Goal: Task Accomplishment & Management: Manage account settings

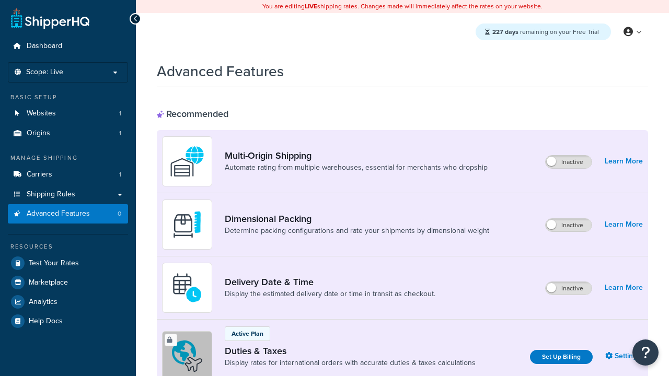
scroll to position [339, 0]
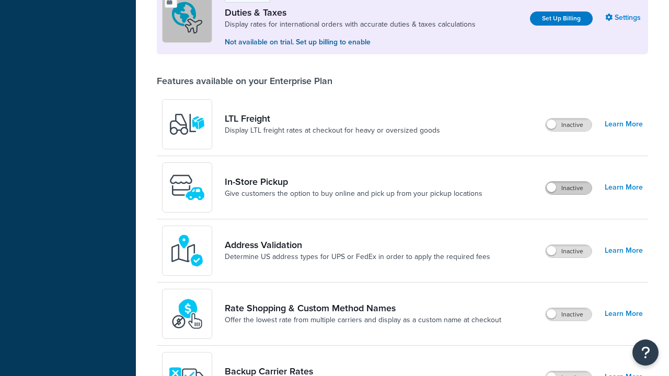
click at [569, 188] on label "Inactive" at bounding box center [569, 188] width 46 height 13
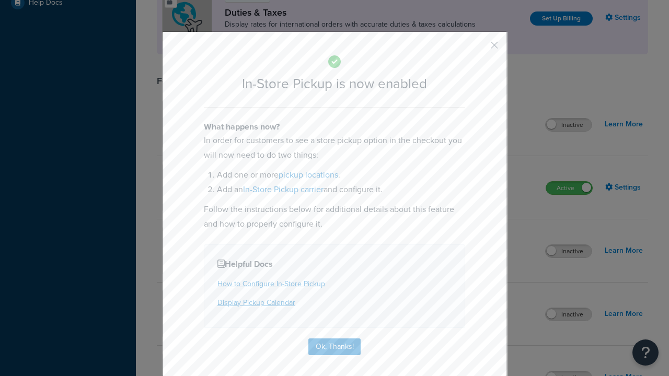
click at [479, 49] on button "button" at bounding box center [479, 49] width 3 height 3
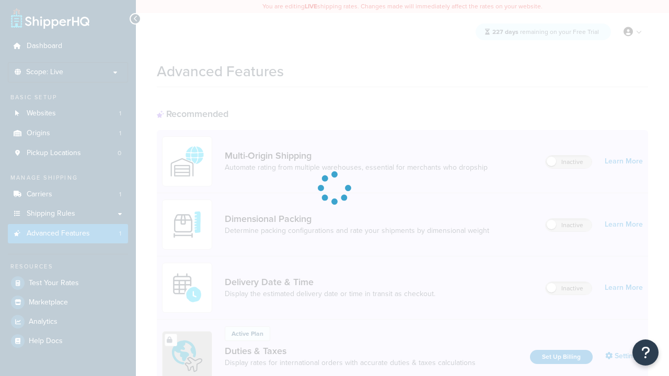
scroll to position [339, 0]
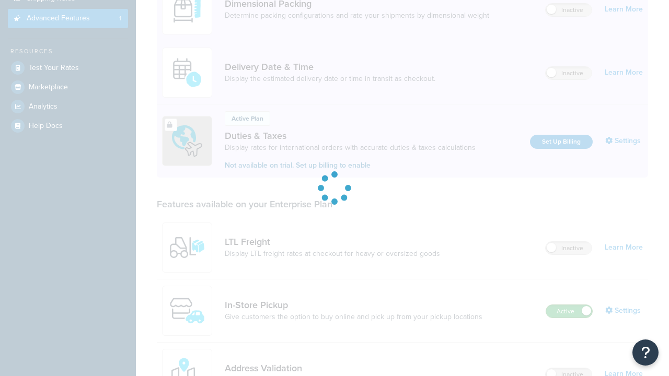
click at [569, 305] on label "Active" at bounding box center [569, 311] width 46 height 13
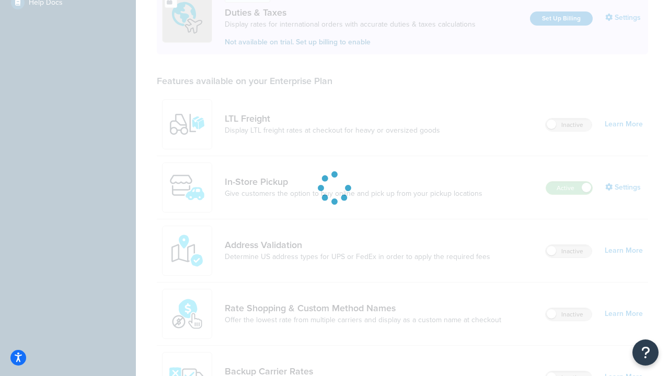
scroll to position [319, 0]
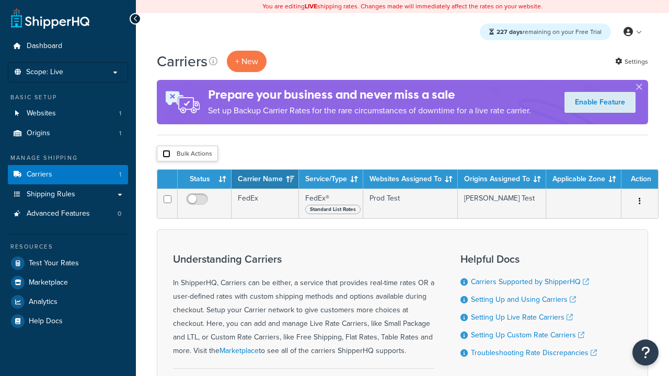
click at [166, 154] on input "checkbox" at bounding box center [167, 154] width 8 height 8
checkbox input "true"
click at [0, 0] on button "Delete" at bounding box center [0, 0] width 0 height 0
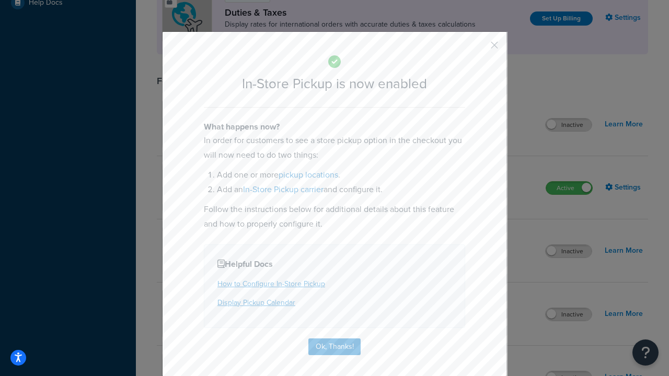
click at [479, 48] on button "button" at bounding box center [479, 49] width 3 height 3
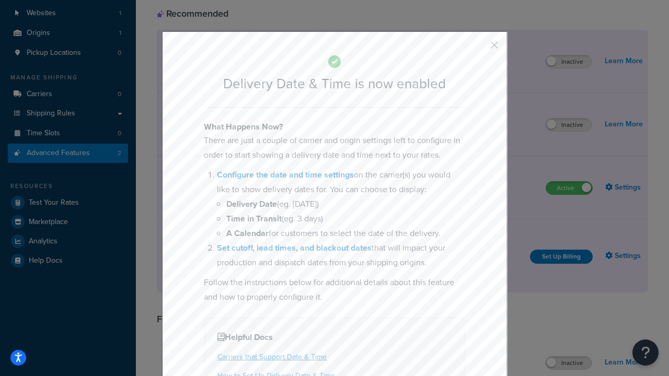
click at [479, 49] on button "button" at bounding box center [479, 49] width 3 height 3
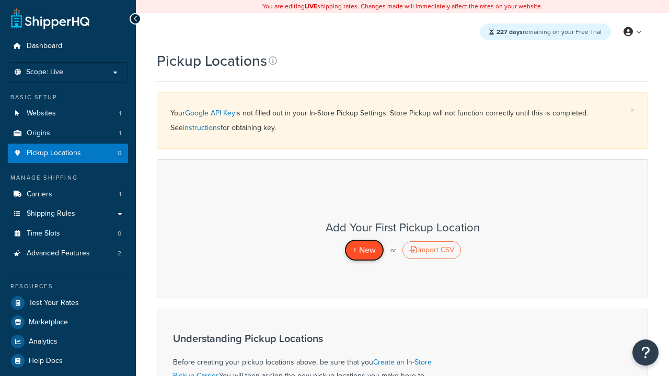
click at [364, 250] on span "+ New" at bounding box center [364, 250] width 23 height 12
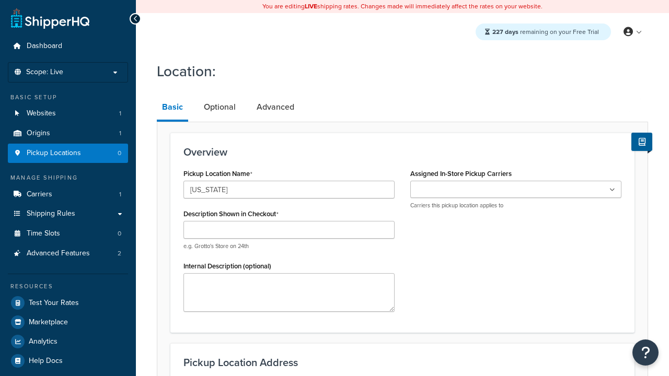
type input "[US_STATE]"
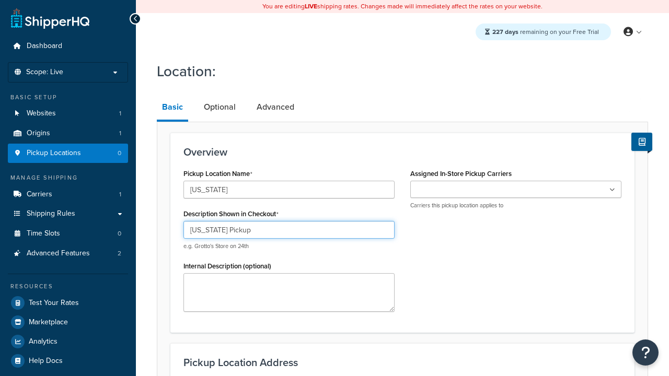
type input "California Pickup"
click at [516, 190] on ul at bounding box center [515, 189] width 211 height 17
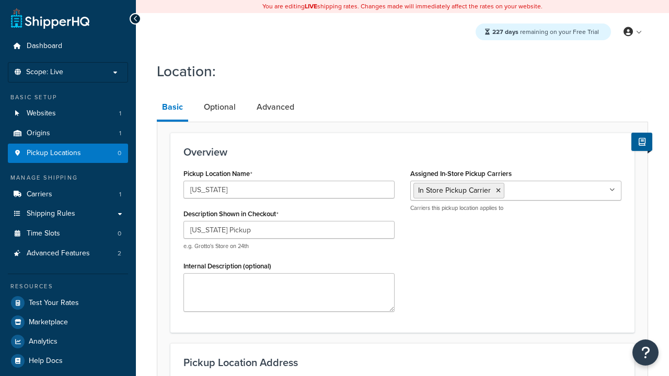
type input "3385 Michelson Drive"
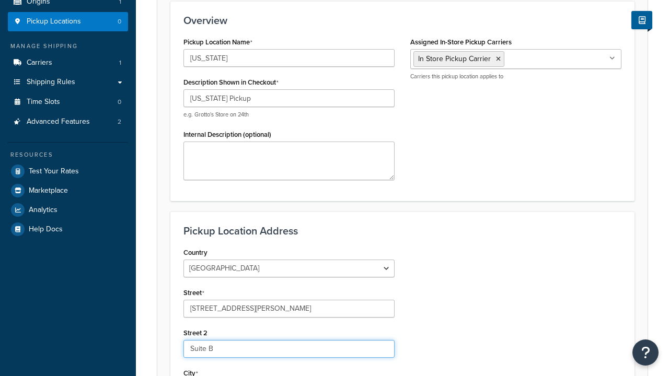
type input "Suite B"
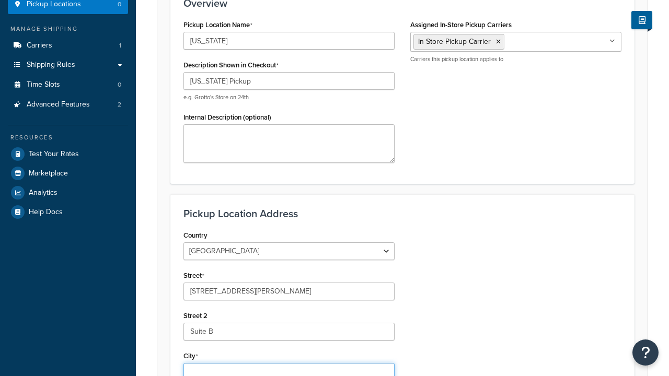
type input "Irvine"
select select "5"
type input "Irvine"
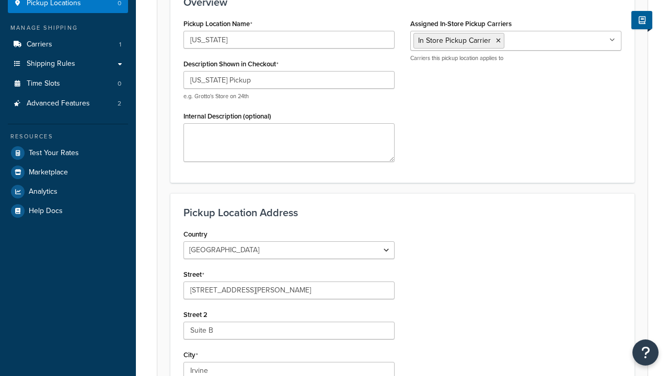
scroll to position [0, 0]
type input "92612"
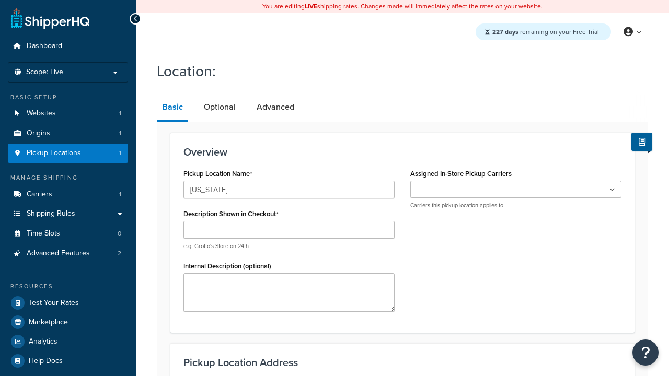
type input "[US_STATE]"
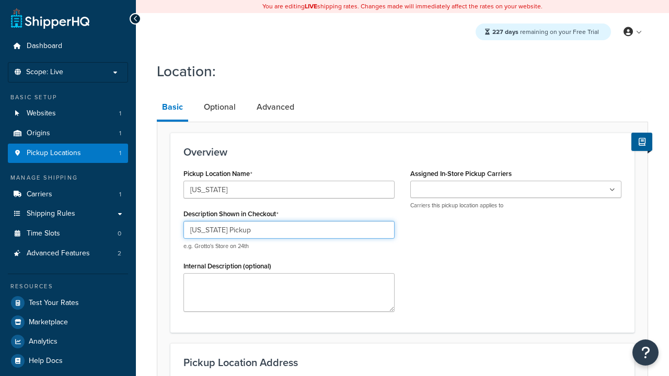
type input "[US_STATE] Pickup"
click at [516, 190] on ul at bounding box center [515, 189] width 211 height 17
type input "2207 Four Waters Loop"
type input "Suite A"
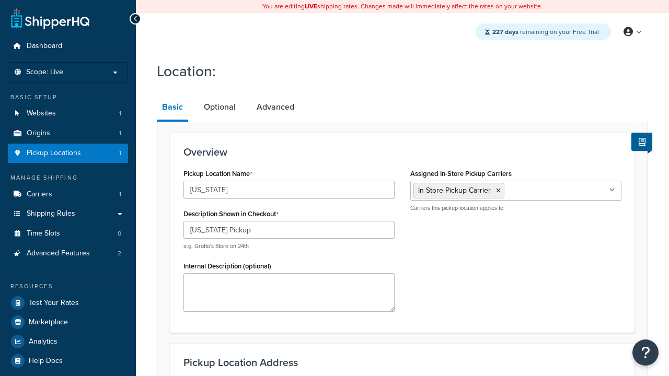
type input "Georgetown"
select select "43"
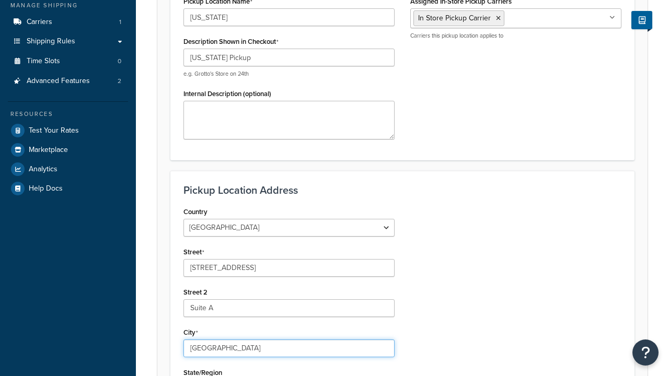
type input "Georgetown"
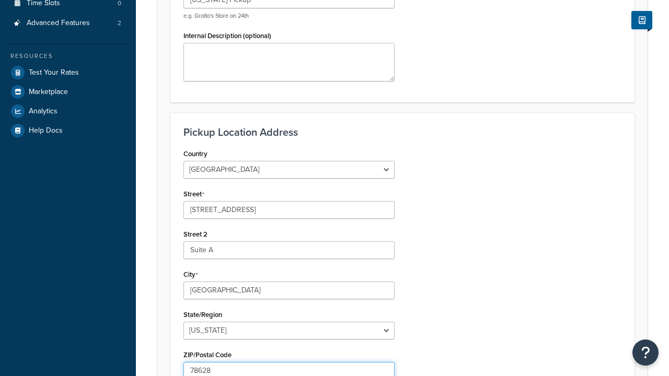
type input "78628"
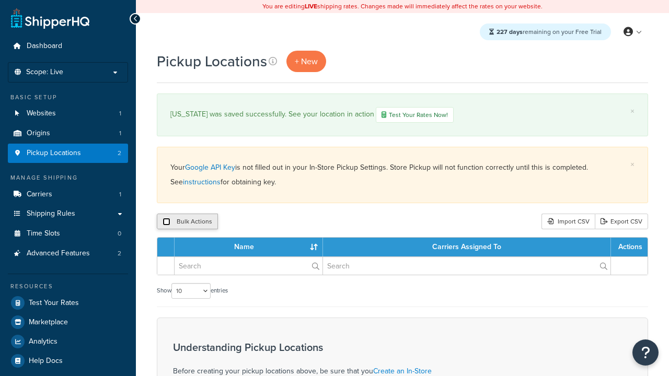
click at [166, 223] on input "checkbox" at bounding box center [167, 222] width 8 height 8
checkbox input "true"
